Goal: Obtain resource: Download file/media

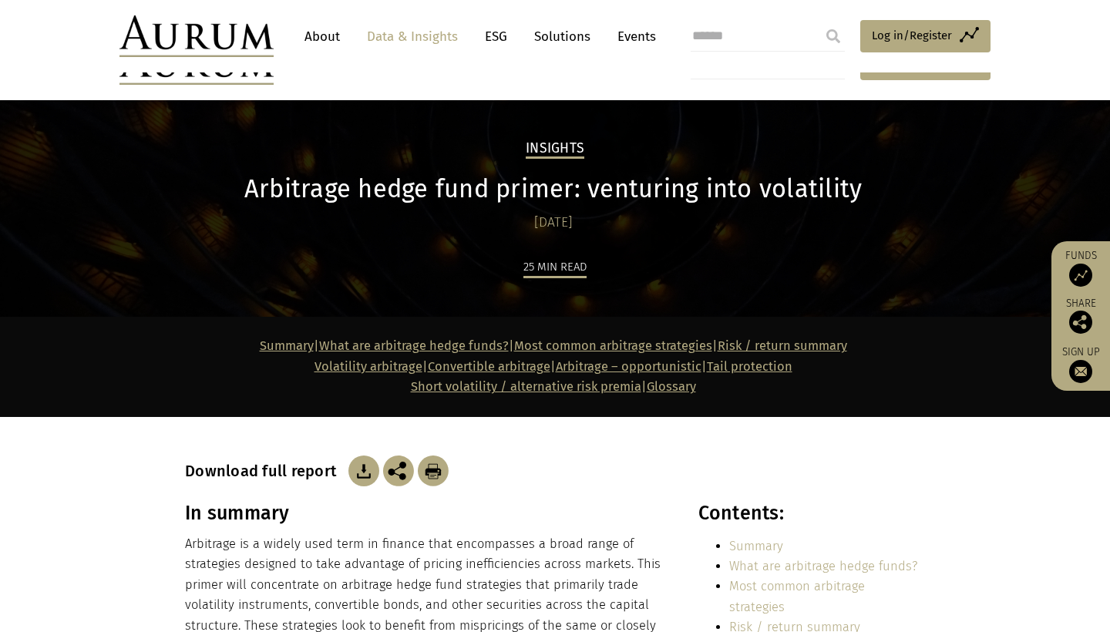
scroll to position [200, 0]
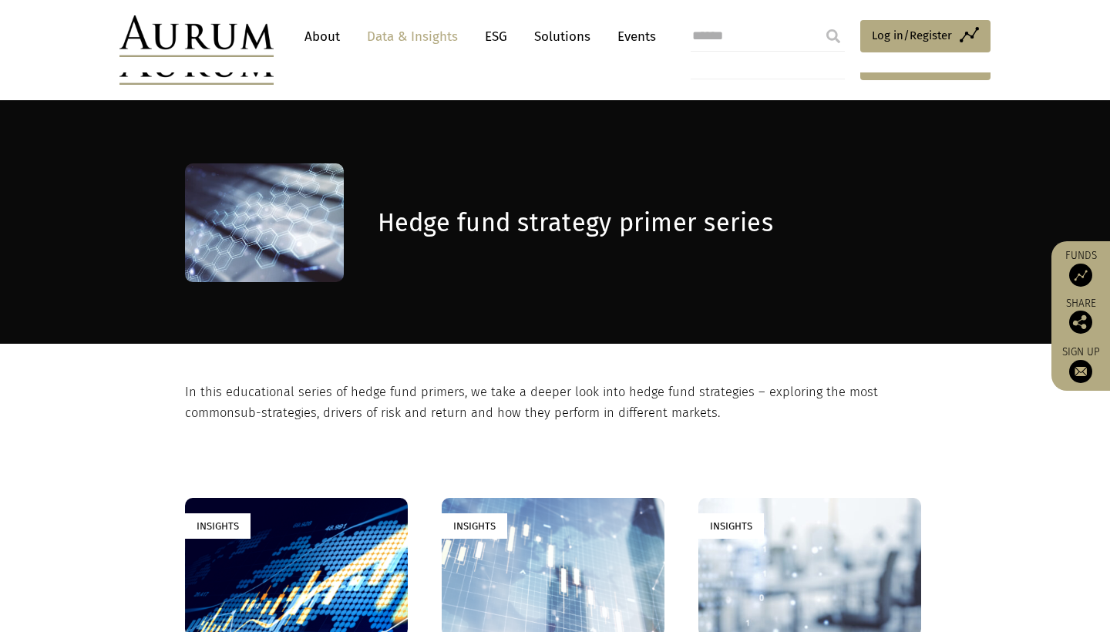
scroll to position [334, 0]
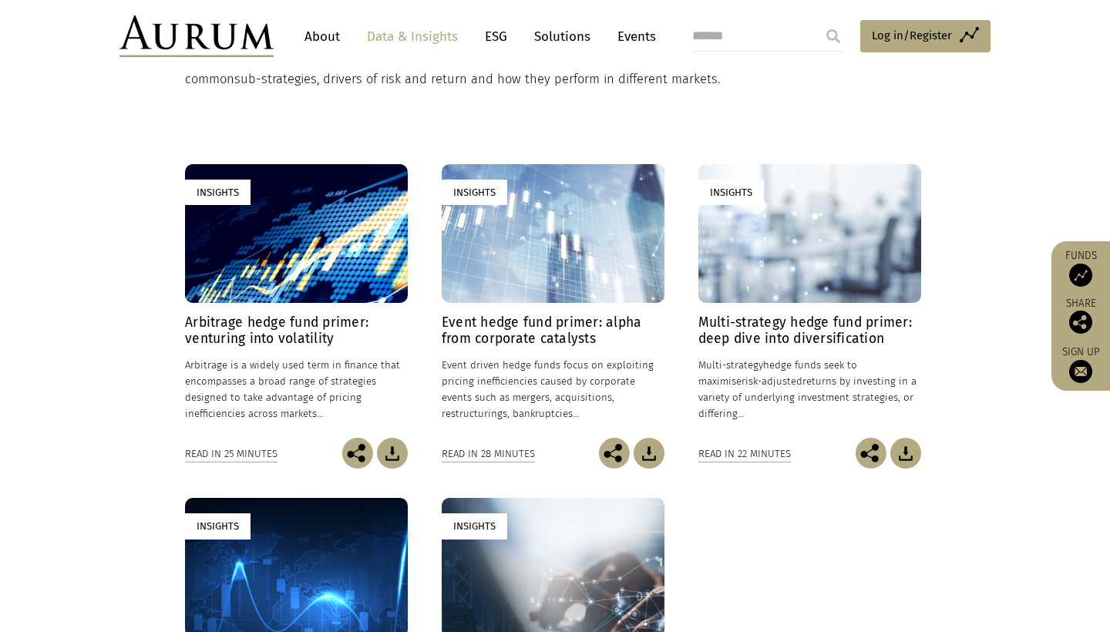
click at [648, 457] on img at bounding box center [649, 453] width 31 height 31
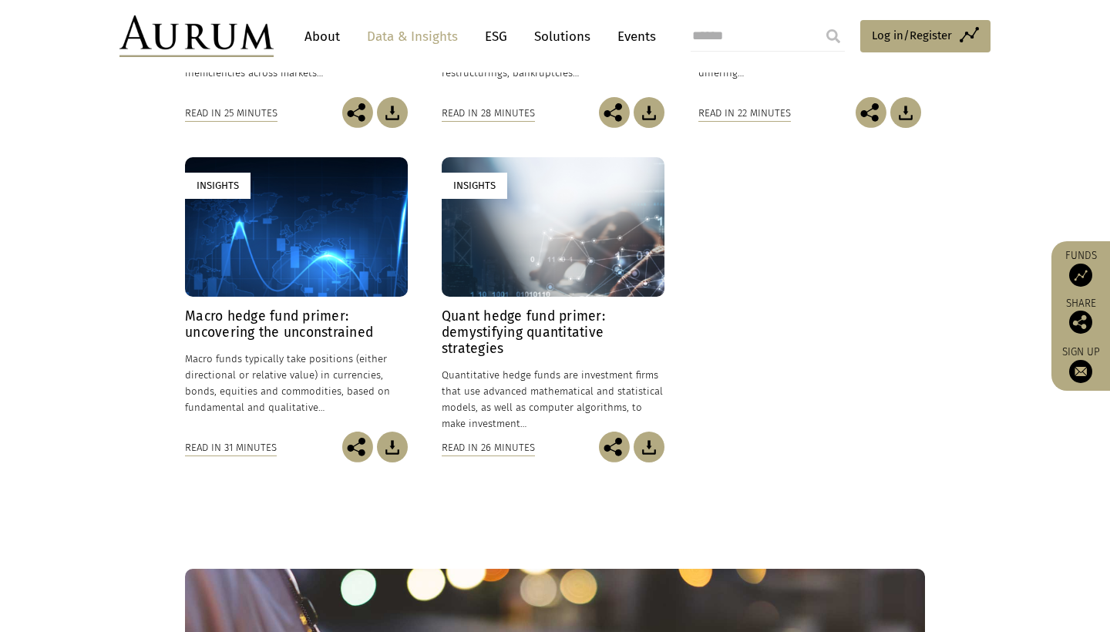
scroll to position [691, 0]
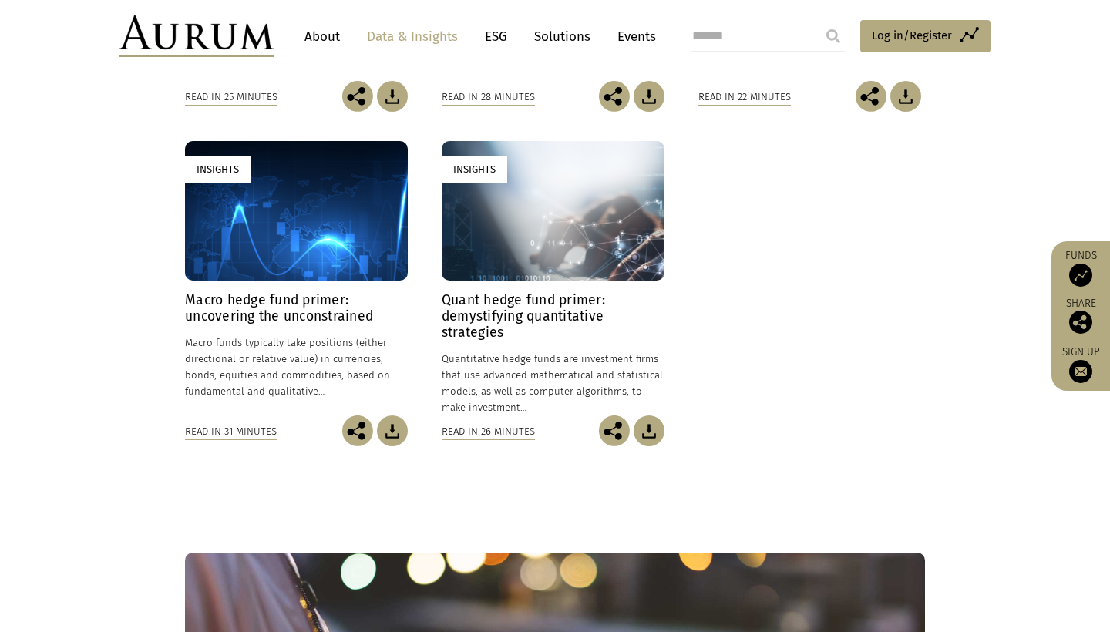
click at [870, 345] on div "Insights Arbitrage hedge fund primer: venturing into volatility 24/01/2025 Arbi…" at bounding box center [555, 141] width 740 height 669
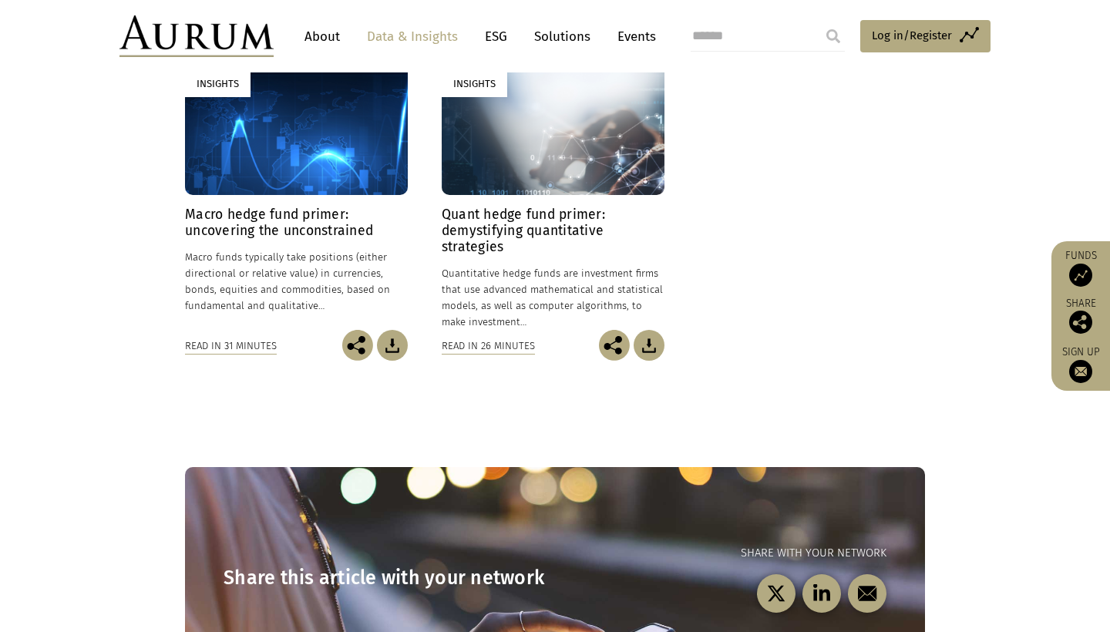
scroll to position [777, 0]
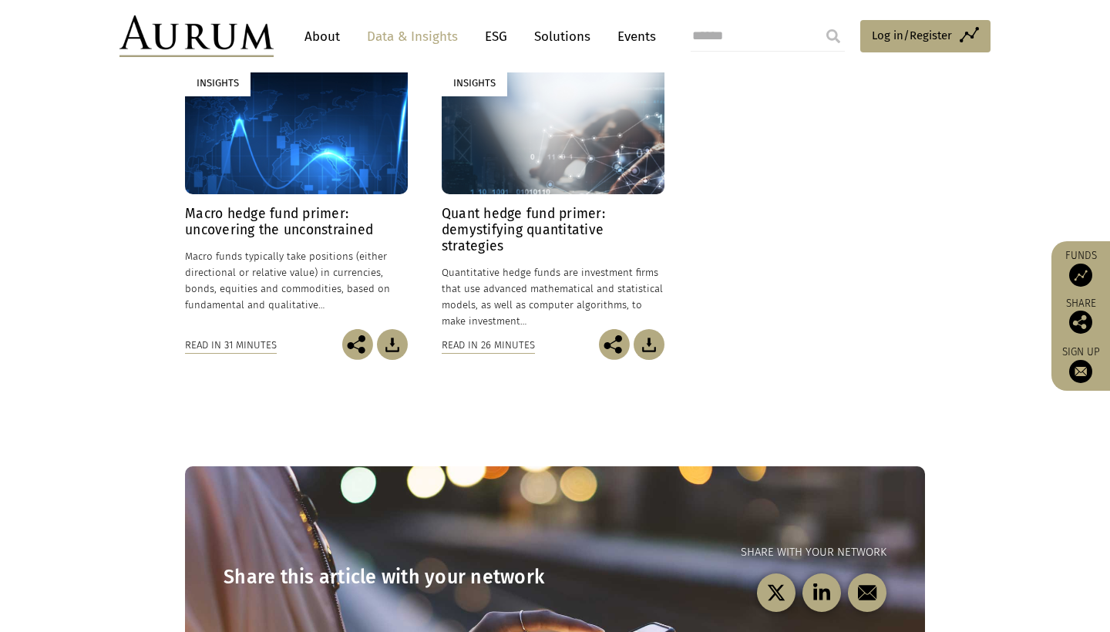
click at [394, 342] on img at bounding box center [392, 344] width 31 height 31
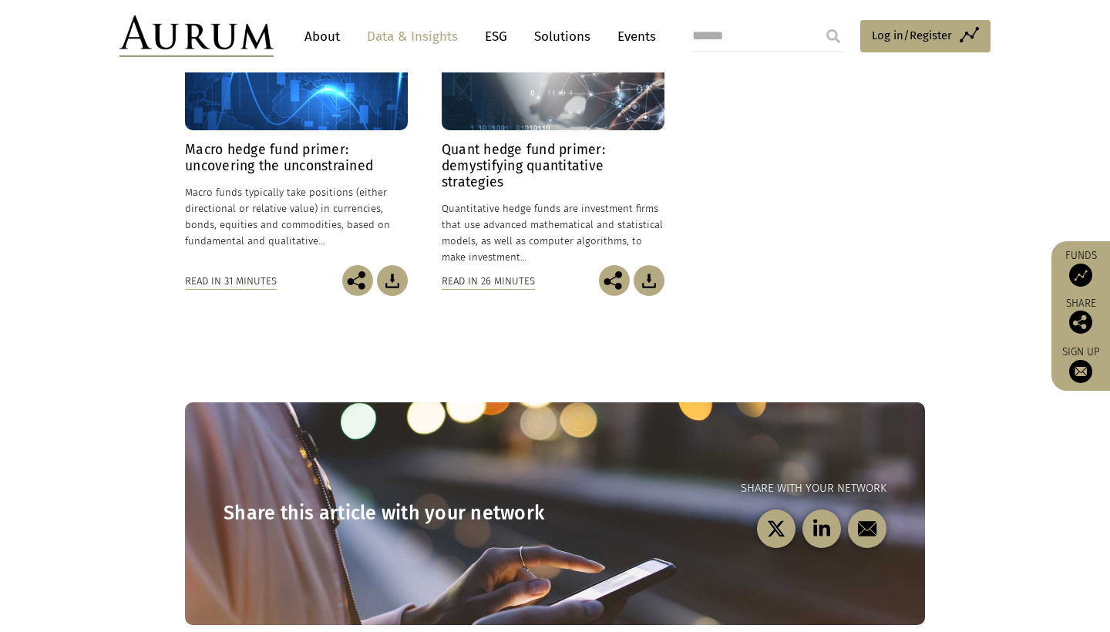
scroll to position [959, 0]
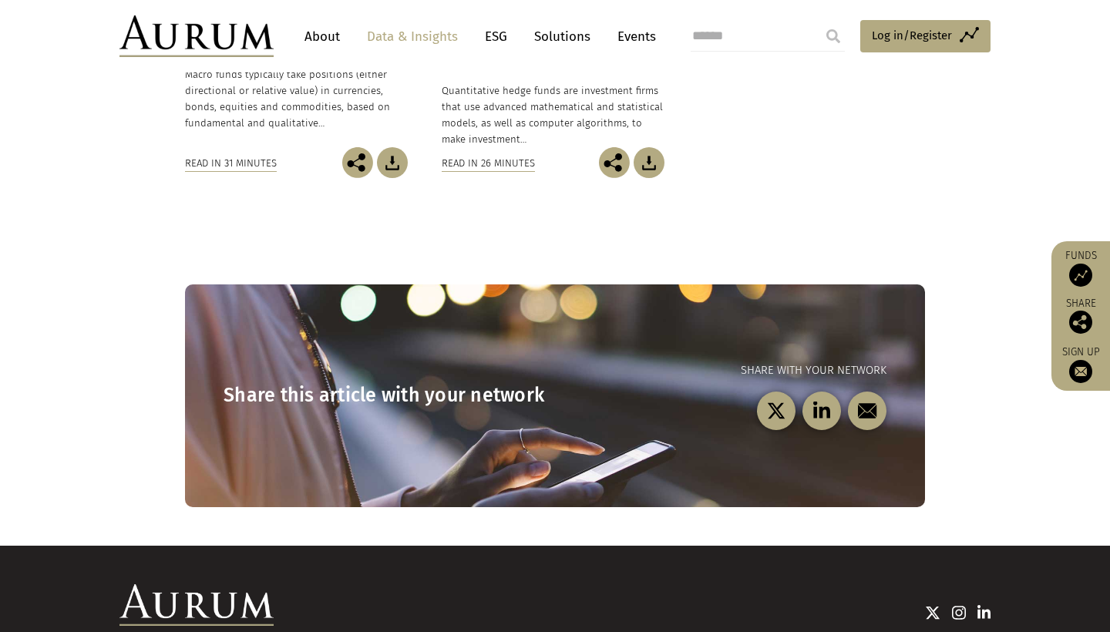
click at [496, 42] on link "ESG" at bounding box center [496, 36] width 38 height 29
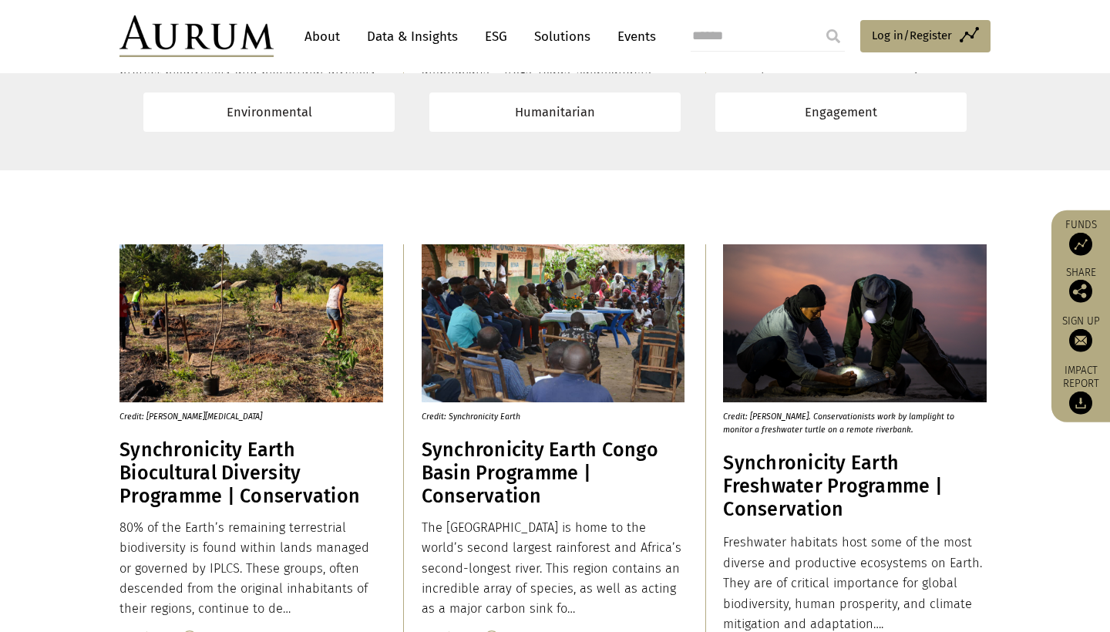
scroll to position [1998, 0]
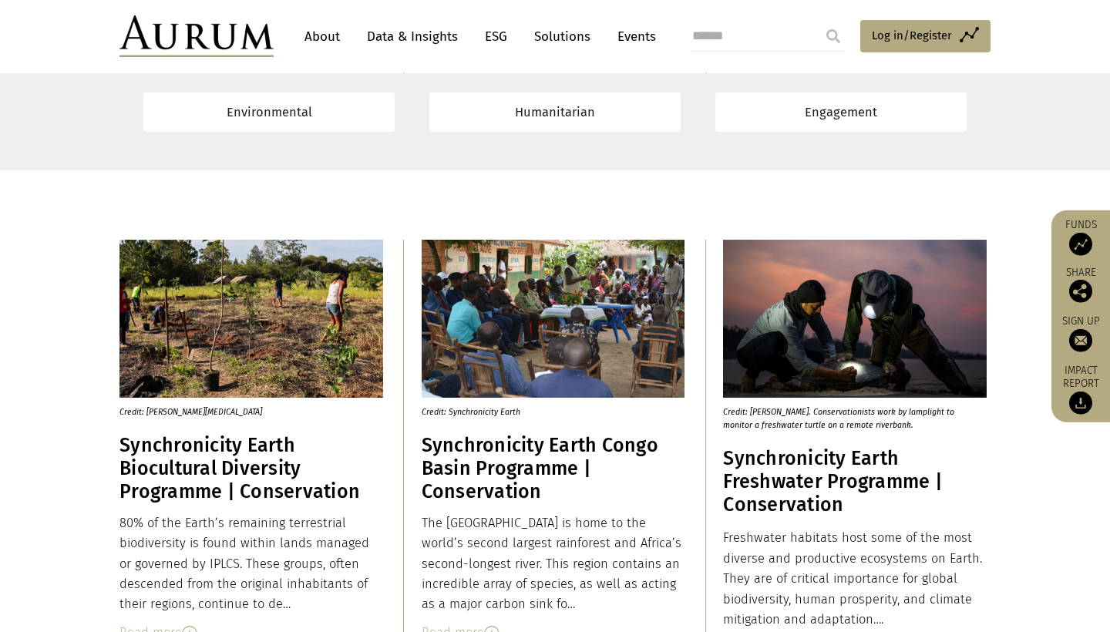
click at [564, 41] on link "Solutions" at bounding box center [563, 36] width 72 height 29
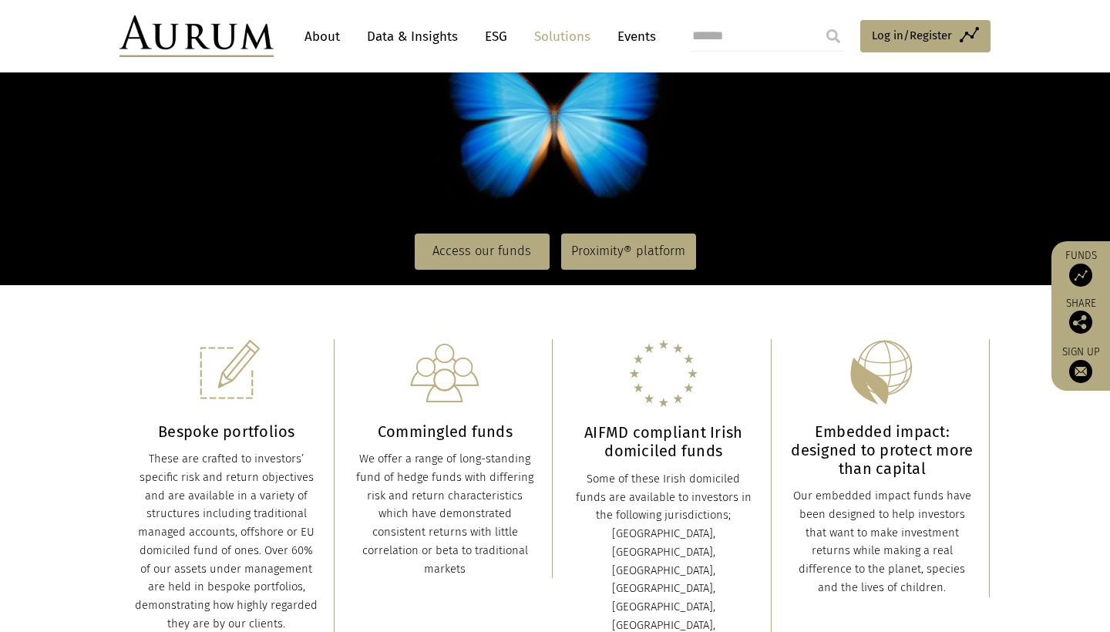
scroll to position [204, 0]
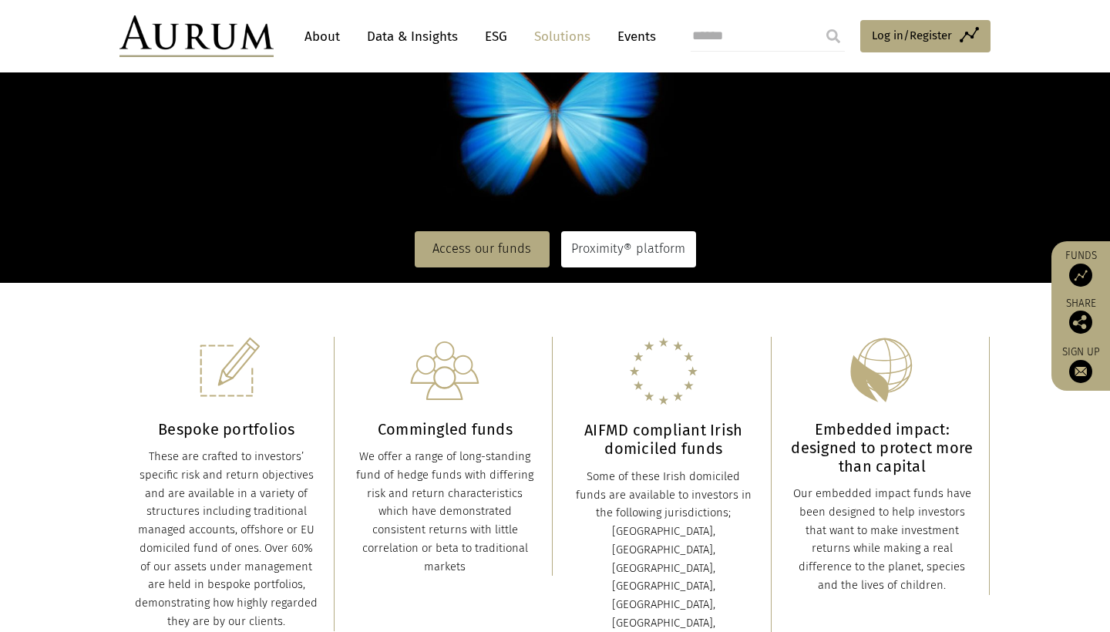
click at [590, 262] on link "Proximity® platform" at bounding box center [628, 248] width 135 height 35
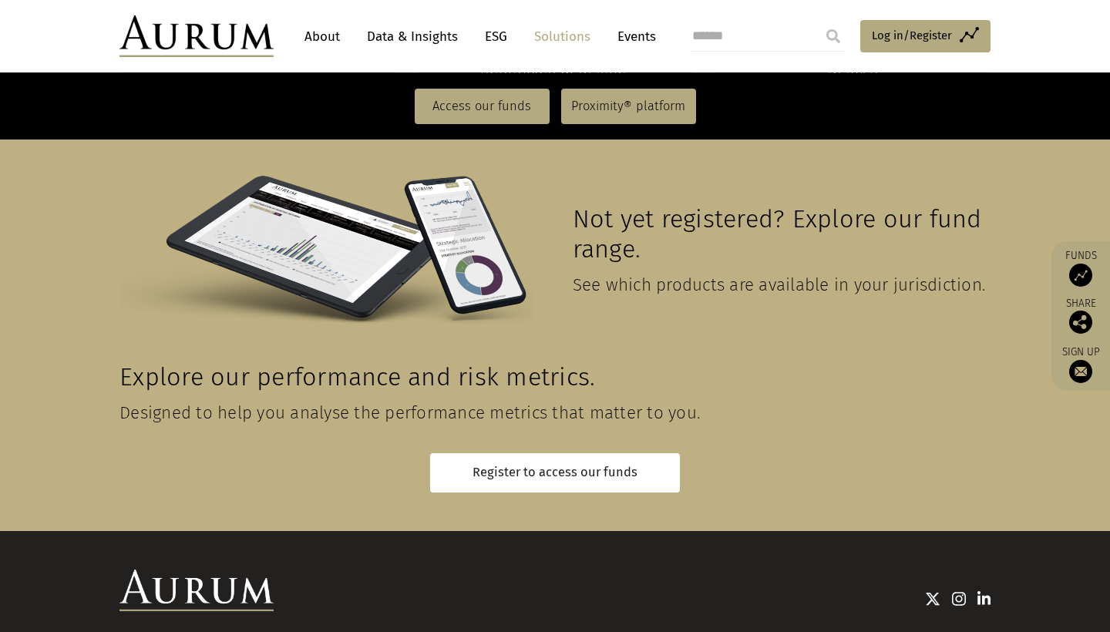
scroll to position [3443, 0]
